Goal: Transaction & Acquisition: Purchase product/service

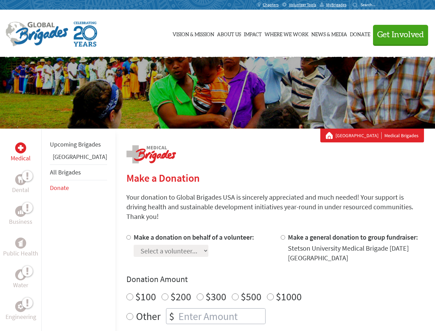
click at [381, 5] on div "Search for:" at bounding box center [367, 5] width 28 height 6
click at [398, 34] on span "Get Involved" at bounding box center [401, 35] width 47 height 8
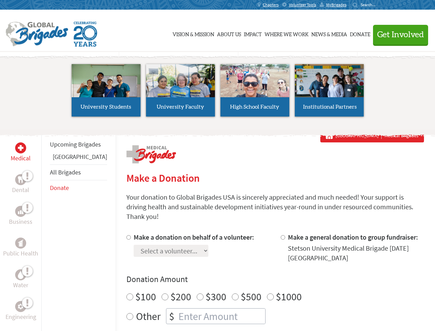
click at [218, 93] on li "High School Faculty" at bounding box center [255, 90] width 74 height 63
click at [46, 230] on div "Upcoming Brigades Honduras All Brigades Donate" at bounding box center [78, 294] width 74 height 331
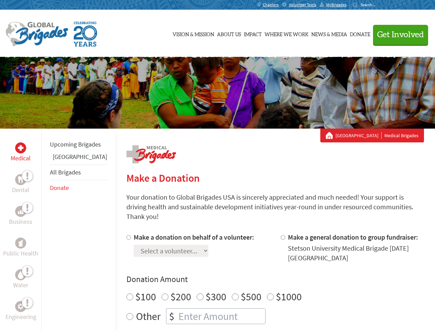
click at [263, 277] on div "Donation Amount $100 $200 $300 $500 $1000 Other $" at bounding box center [276, 299] width 298 height 50
click at [127, 235] on input "Make a donation on behalf of a volunteer:" at bounding box center [129, 237] width 4 height 4
radio input "true"
click at [281, 235] on input "Make a general donation to group fundraiser:" at bounding box center [283, 237] width 4 height 4
radio input "true"
